Goal: Contribute content

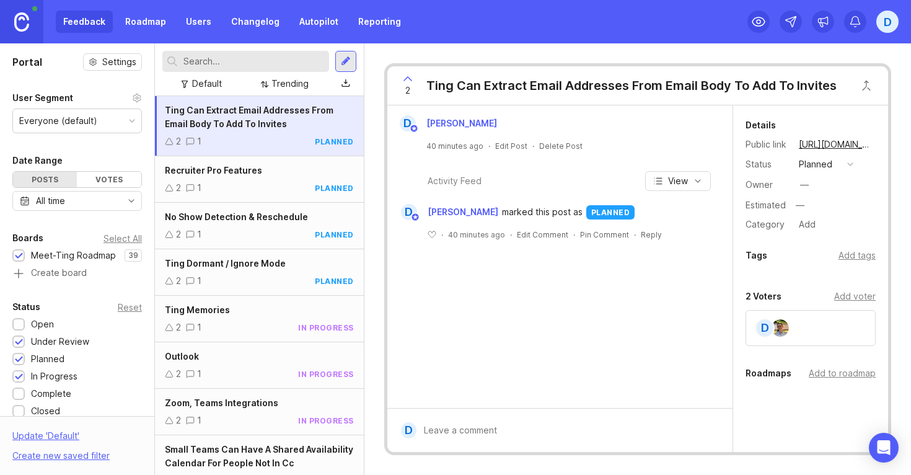
click at [339, 62] on div at bounding box center [345, 61] width 21 height 21
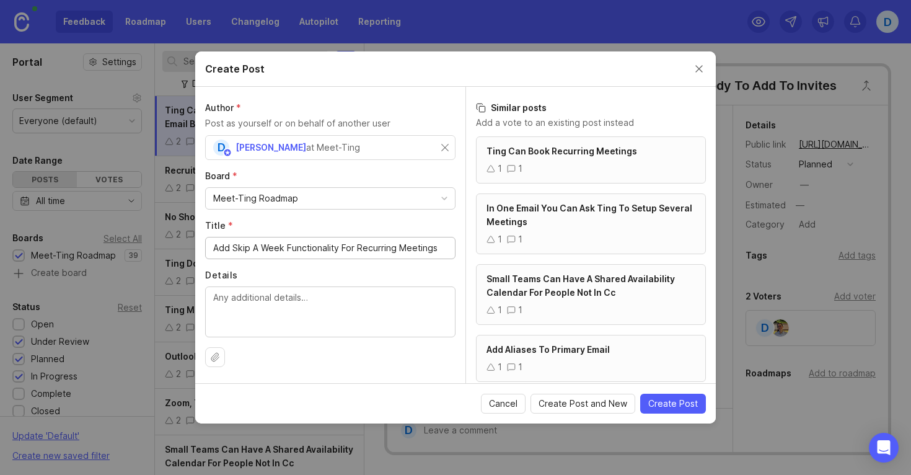
click at [235, 248] on input "Add Skip A Week Functionality For Recurring Meetings" at bounding box center [330, 248] width 234 height 14
type input "Add 'Skip A Week' Functionality For Recurring Meetings"
click at [675, 401] on span "Create Post" at bounding box center [673, 403] width 50 height 12
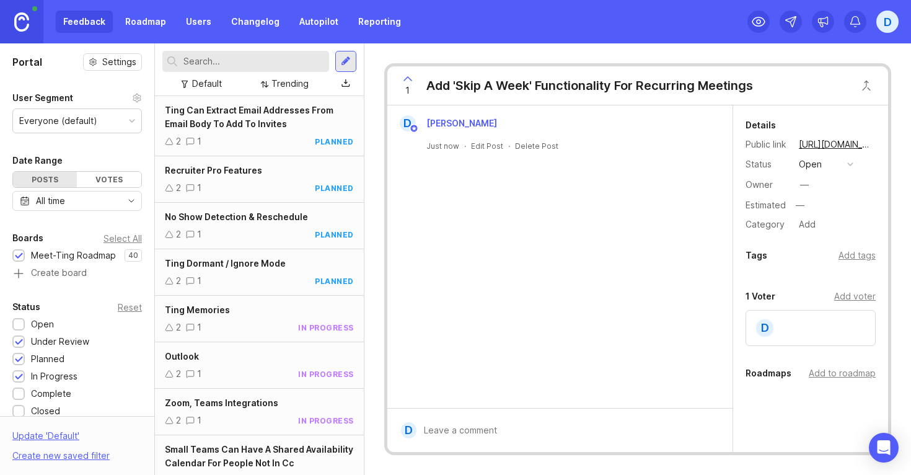
click at [838, 164] on button "open" at bounding box center [826, 164] width 62 height 16
click at [810, 216] on review "under review" at bounding box center [826, 209] width 62 height 23
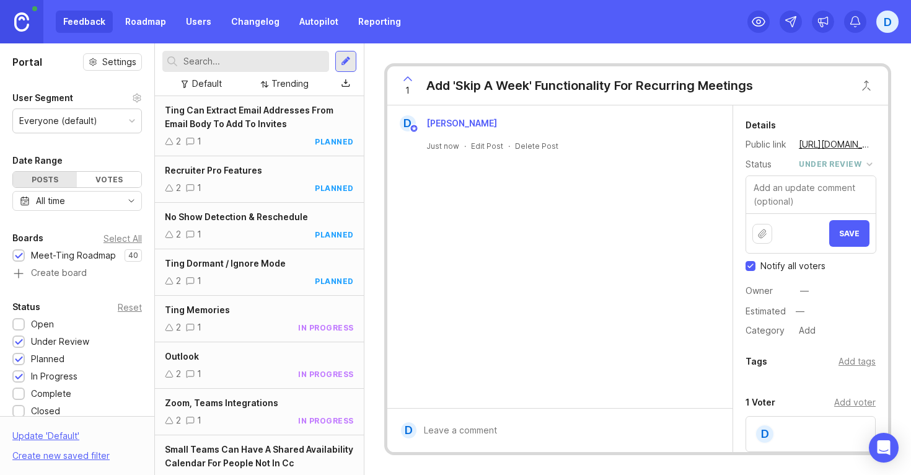
click at [846, 229] on span "Save" at bounding box center [849, 233] width 20 height 9
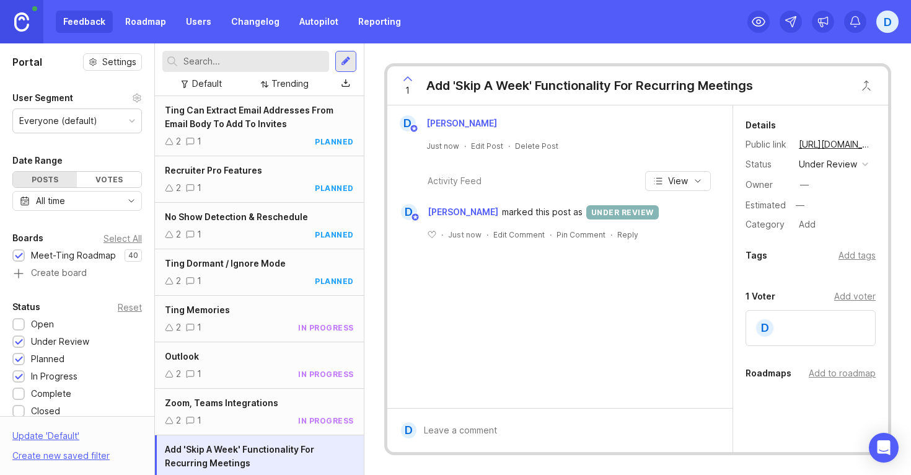
scroll to position [20, 0]
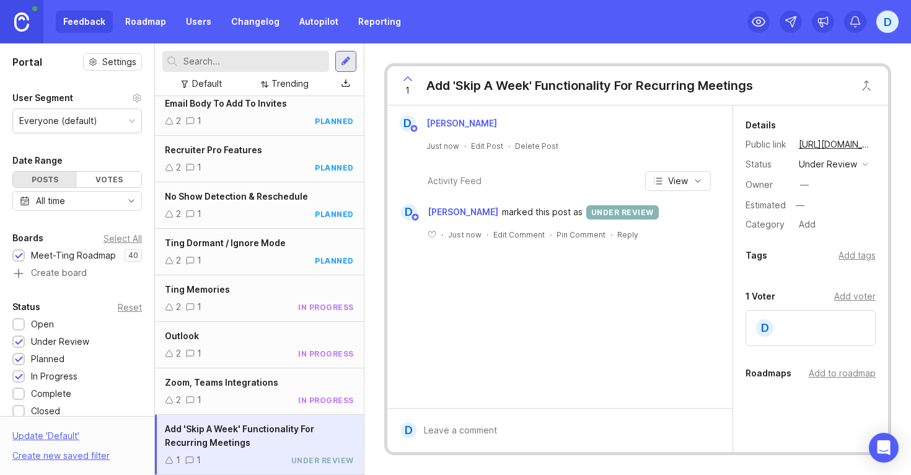
click at [352, 64] on div at bounding box center [345, 61] width 21 height 21
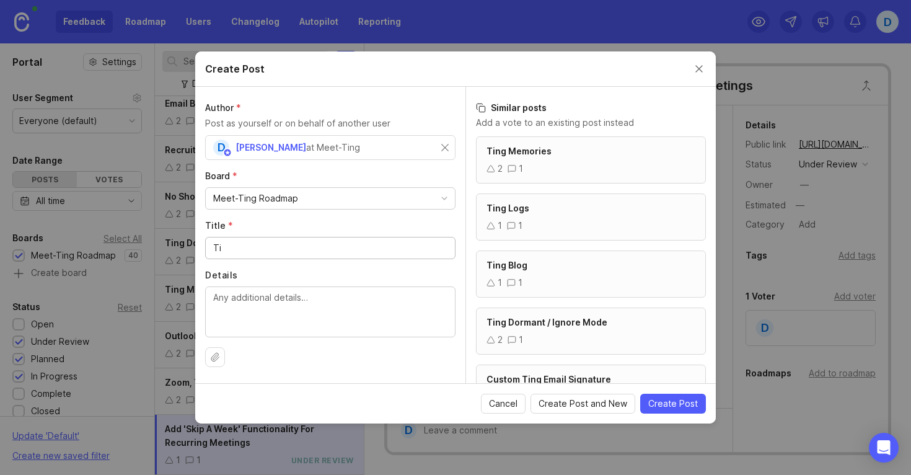
type input "T"
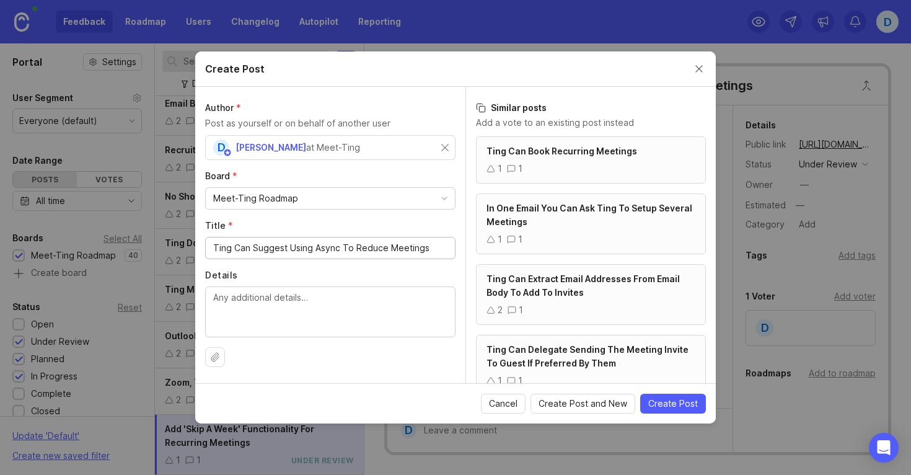
drag, startPoint x: 288, startPoint y: 248, endPoint x: 259, endPoint y: 248, distance: 29.1
click at [259, 248] on input "Ting Can Suggest Using Async To Reduce Meetings" at bounding box center [330, 248] width 234 height 14
drag, startPoint x: 333, startPoint y: 248, endPoint x: 306, endPoint y: 249, distance: 26.6
click at [306, 249] on input "Ting Can Determine If Using Async To Reduce Meetings" at bounding box center [330, 248] width 234 height 14
click at [329, 248] on input "Ting Can Determine If Async To Reduce Meetings" at bounding box center [330, 248] width 234 height 14
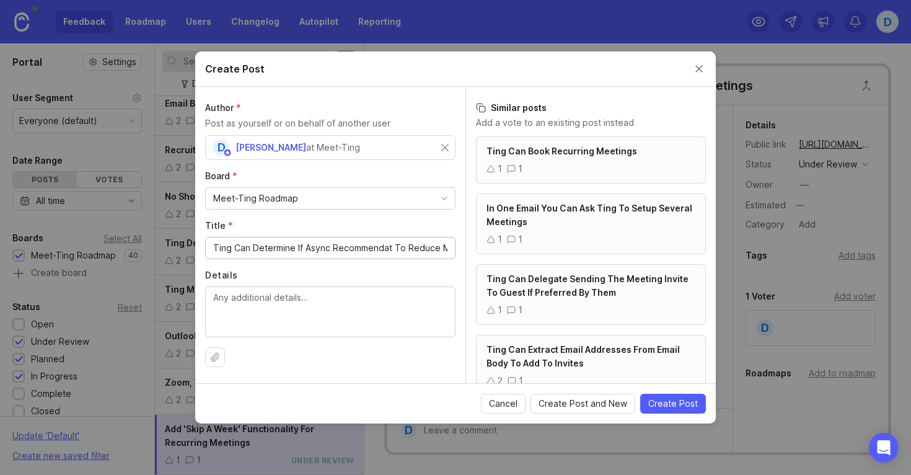
click at [329, 248] on input "Ting Can Determine If Async Recommendat To Reduce Meetings" at bounding box center [330, 248] width 234 height 14
type input "Ting Can Determine If Async Recommendat To Reduce Meetings"
click at [696, 78] on div "Create Post" at bounding box center [455, 68] width 520 height 35
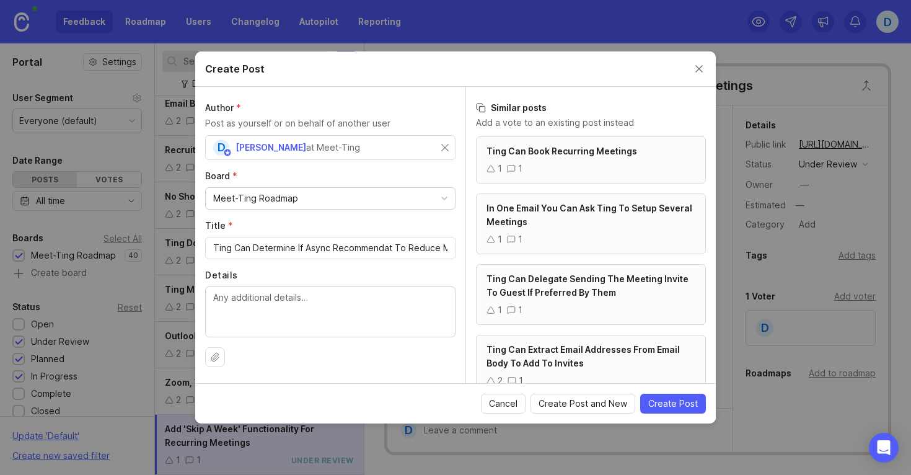
click at [701, 65] on button "Close create post modal" at bounding box center [699, 69] width 14 height 14
